Goal: Task Accomplishment & Management: Use online tool/utility

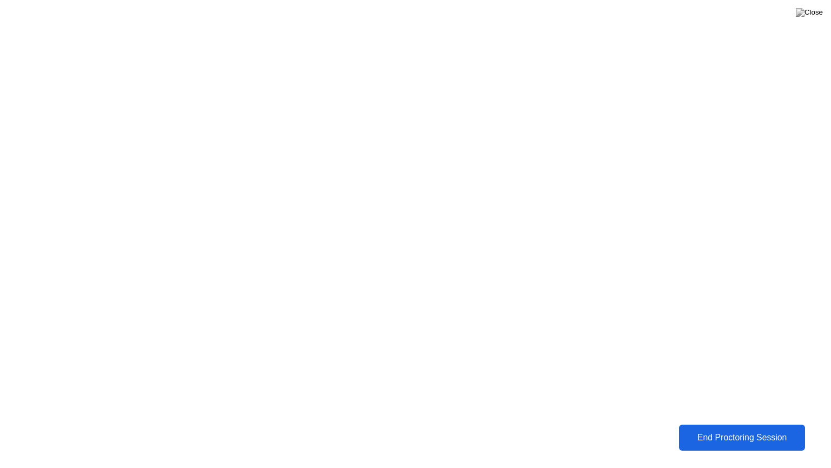
click at [732, 432] on div "End Proctoring Session" at bounding box center [742, 437] width 121 height 10
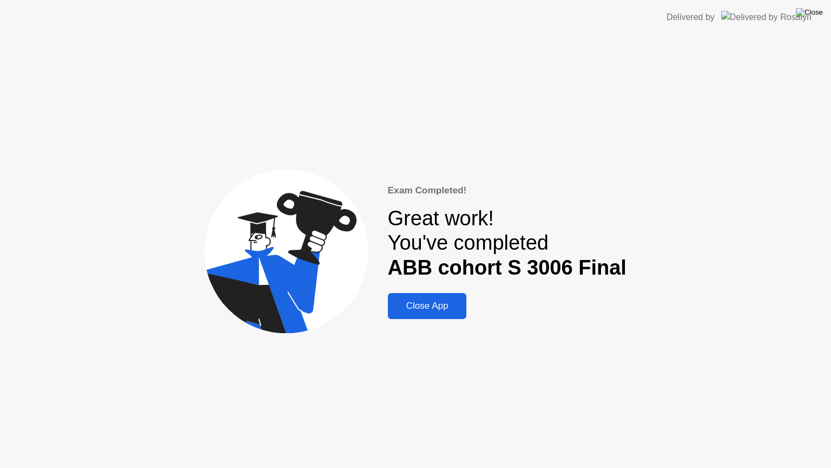
click at [811, 14] on img at bounding box center [809, 12] width 27 height 9
